Goal: Transaction & Acquisition: Purchase product/service

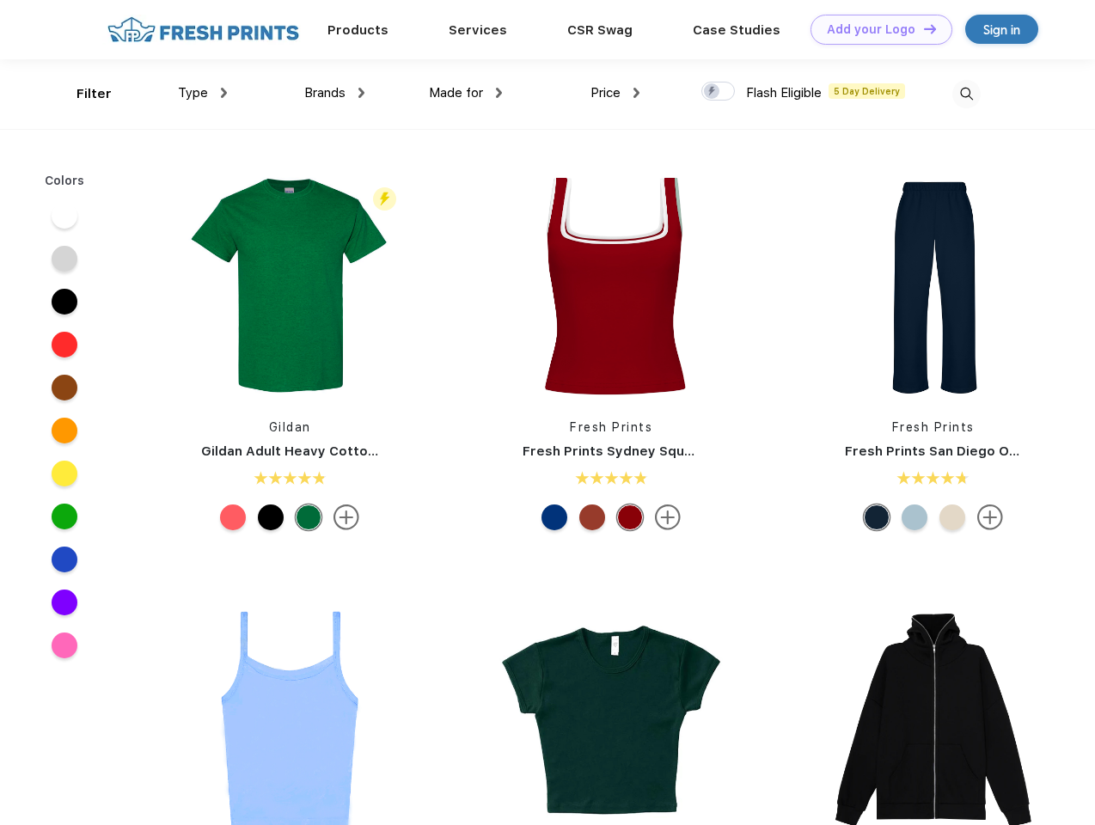
click at [875, 29] on link "Add your Logo Design Tool" at bounding box center [881, 30] width 142 height 30
click at [0, 0] on div "Design Tool" at bounding box center [0, 0] width 0 height 0
click at [922, 28] on link "Add your Logo Design Tool" at bounding box center [881, 30] width 142 height 30
click at [82, 94] on div "Filter" at bounding box center [93, 94] width 35 height 20
click at [203, 93] on span "Type" at bounding box center [193, 92] width 30 height 15
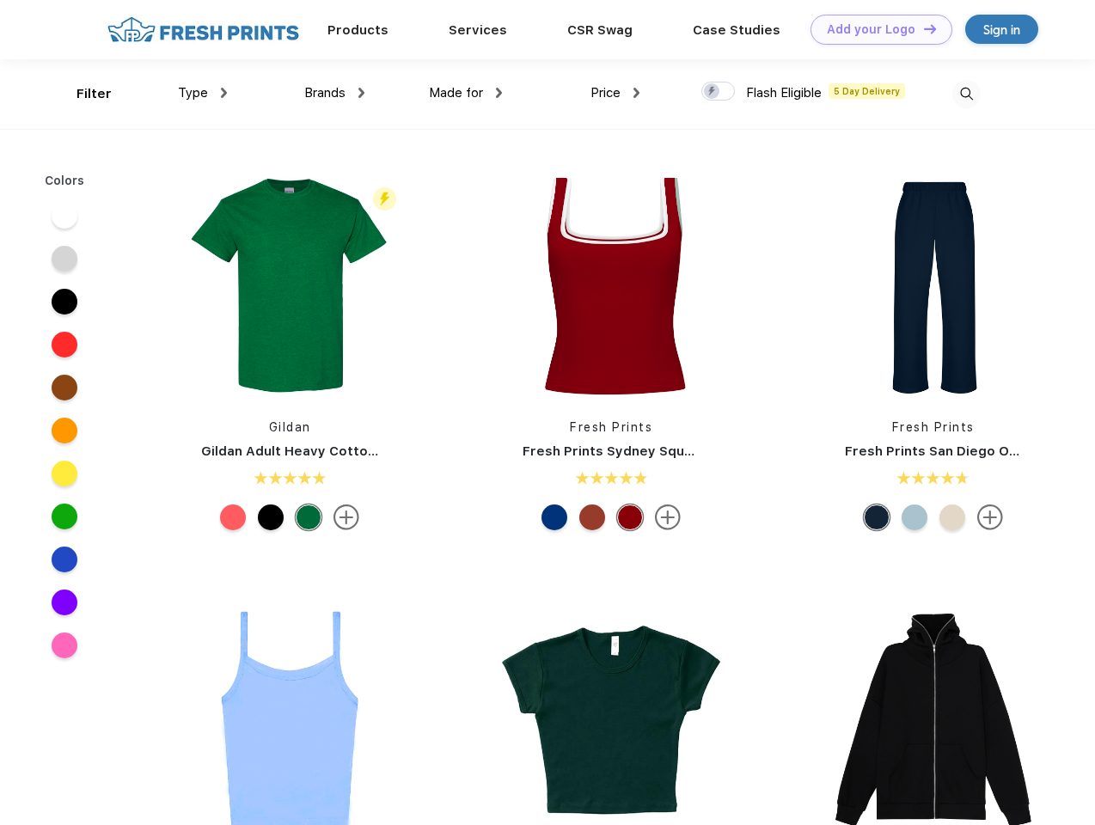
click at [334, 93] on span "Brands" at bounding box center [324, 92] width 41 height 15
click at [466, 93] on span "Made for" at bounding box center [456, 92] width 54 height 15
click at [615, 93] on span "Price" at bounding box center [605, 92] width 30 height 15
click at [718, 92] on div at bounding box center [718, 91] width 34 height 19
click at [712, 92] on input "checkbox" at bounding box center [706, 86] width 11 height 11
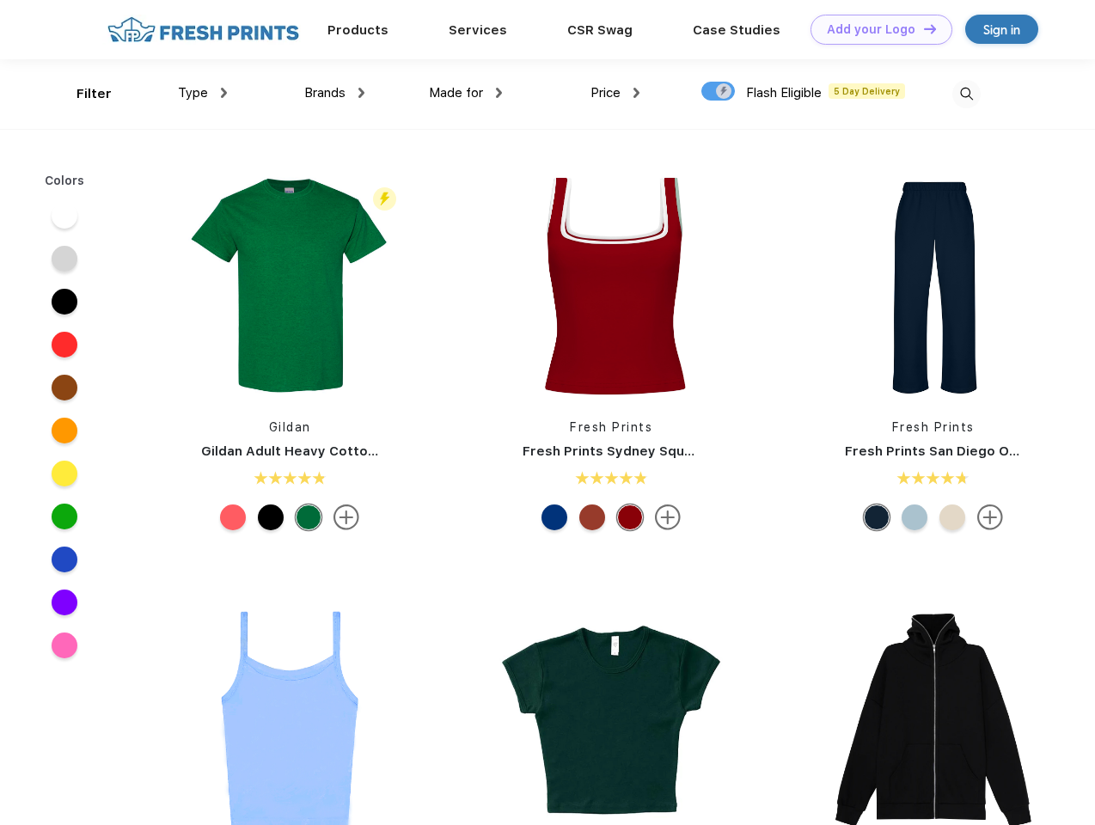
click at [966, 94] on img at bounding box center [966, 94] width 28 height 28
